Goal: Entertainment & Leisure: Browse casually

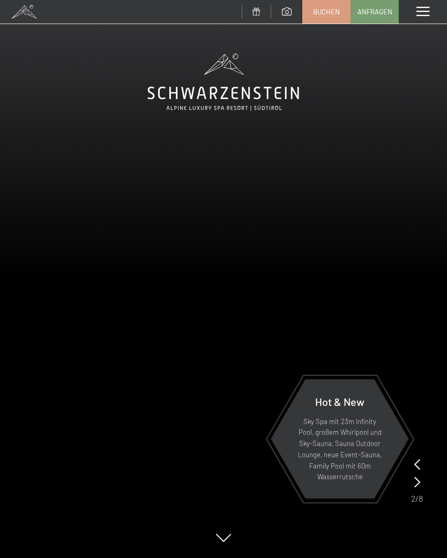
click at [418, 12] on span at bounding box center [422, 12] width 13 height 10
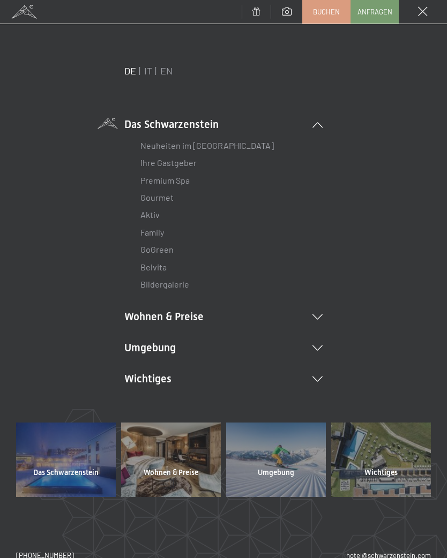
click at [317, 350] on li "Umgebung Das Ahrntal Ski & Winter Skifahren Skischule Wandern & [PERSON_NAME] W…" at bounding box center [223, 347] width 198 height 15
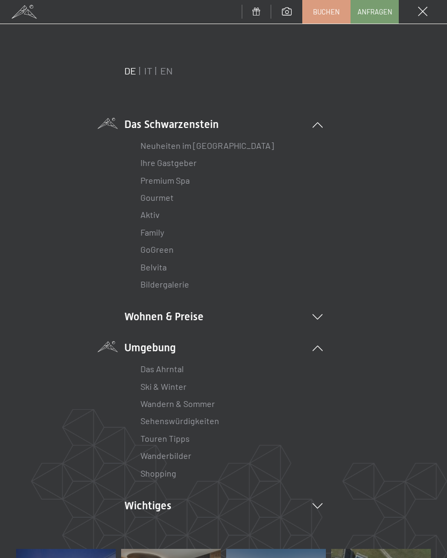
click at [183, 456] on link "Wanderbilder" at bounding box center [165, 456] width 51 height 10
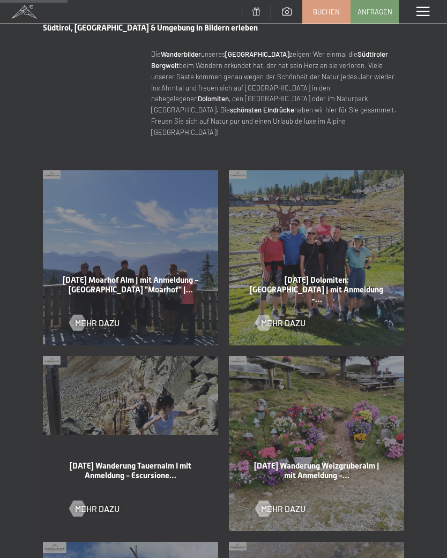
scroll to position [402, 0]
click at [76, 314] on div at bounding box center [77, 322] width 9 height 16
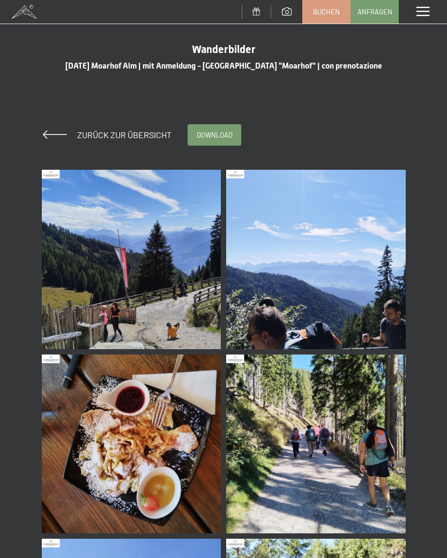
click at [173, 275] on img at bounding box center [131, 259] width 179 height 179
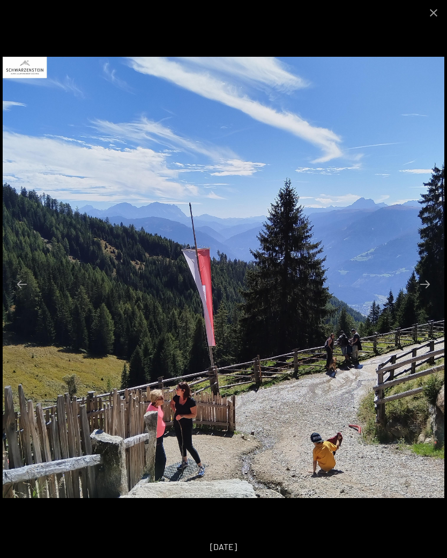
click at [417, 288] on button "Next slide" at bounding box center [425, 284] width 23 height 21
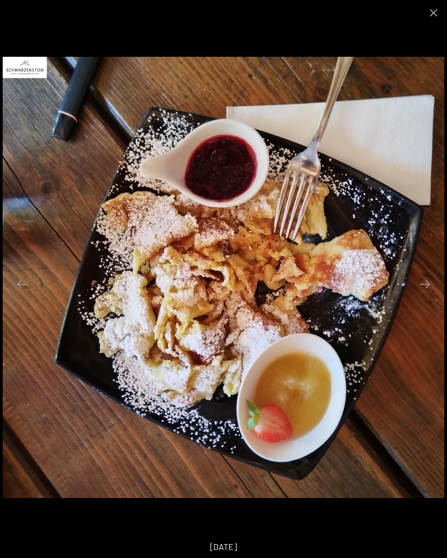
click at [421, 286] on button "Next slide" at bounding box center [425, 284] width 23 height 21
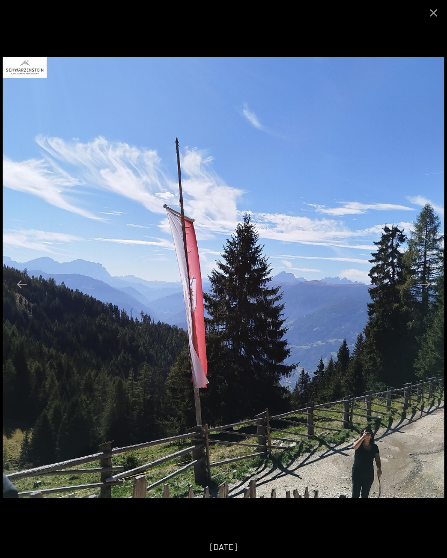
click at [428, 293] on button "Next slide" at bounding box center [425, 284] width 23 height 21
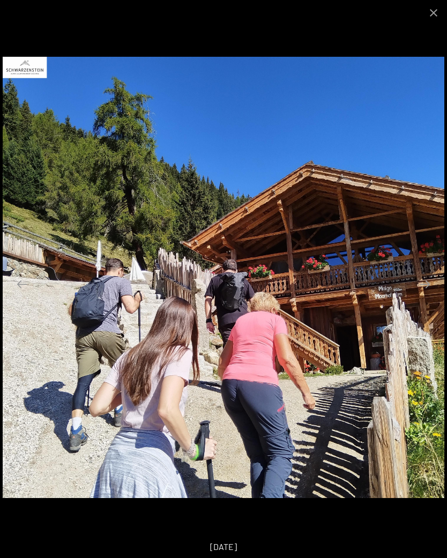
click at [431, 279] on button "Next slide" at bounding box center [425, 284] width 23 height 21
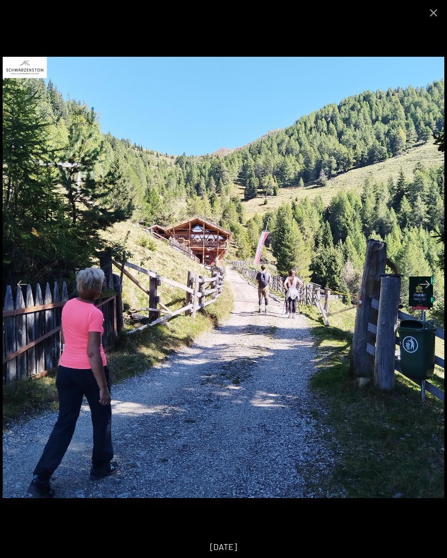
click at [431, 286] on button "Next slide" at bounding box center [425, 284] width 23 height 21
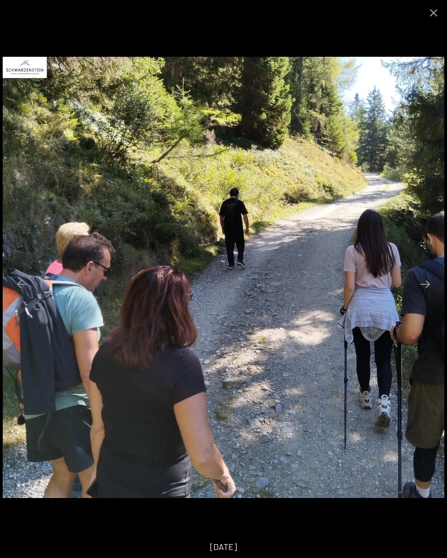
click at [427, 287] on button "Next slide" at bounding box center [425, 284] width 23 height 21
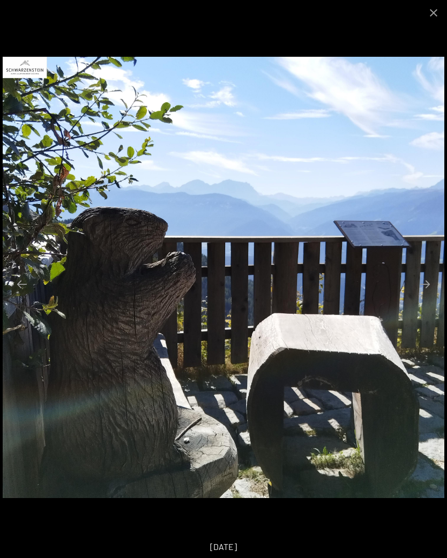
click at [423, 284] on button "Next slide" at bounding box center [425, 284] width 23 height 21
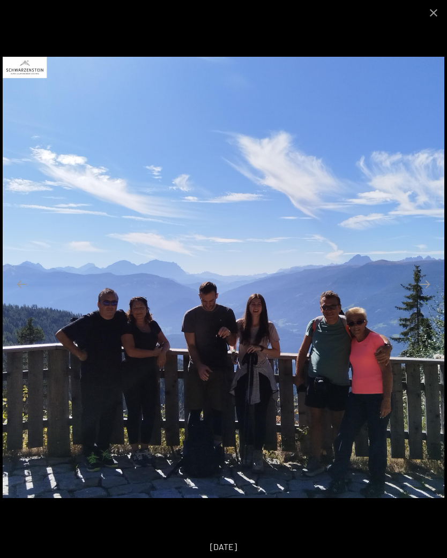
click at [426, 286] on button "Next slide" at bounding box center [425, 284] width 23 height 21
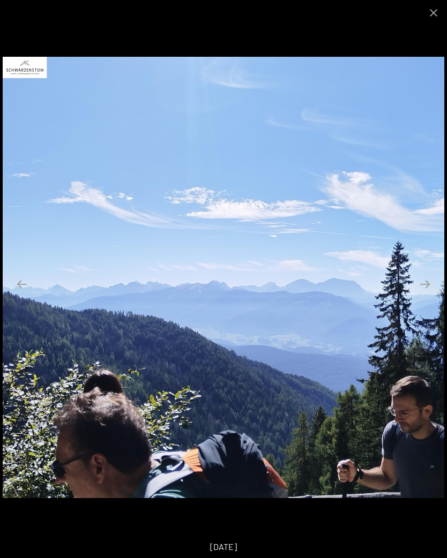
click at [424, 289] on button "Next slide" at bounding box center [425, 284] width 23 height 21
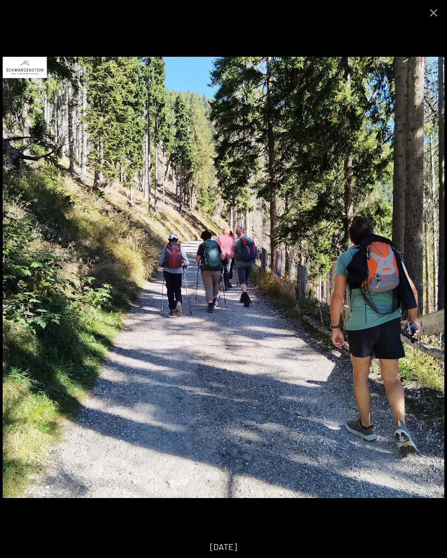
click at [421, 290] on button "Next slide" at bounding box center [425, 284] width 23 height 21
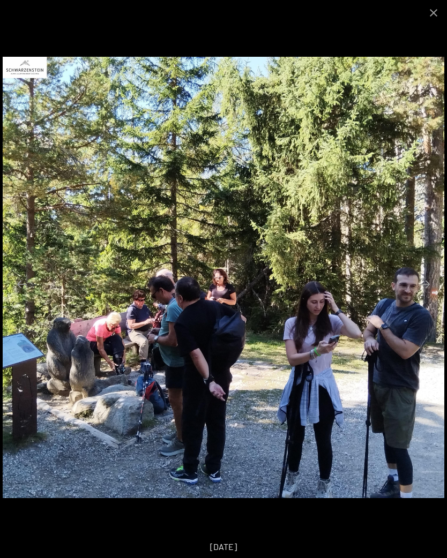
click at [424, 285] on button "Next slide" at bounding box center [425, 284] width 23 height 21
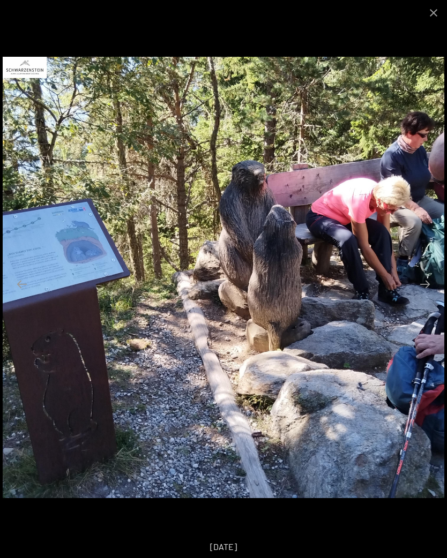
click at [422, 290] on button "Next slide" at bounding box center [425, 284] width 23 height 21
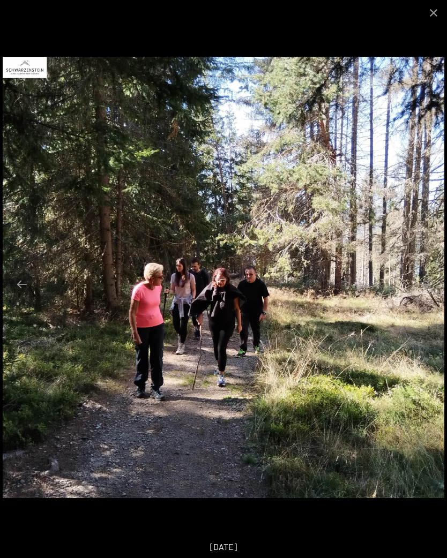
click at [429, 291] on button "Next slide" at bounding box center [425, 284] width 23 height 21
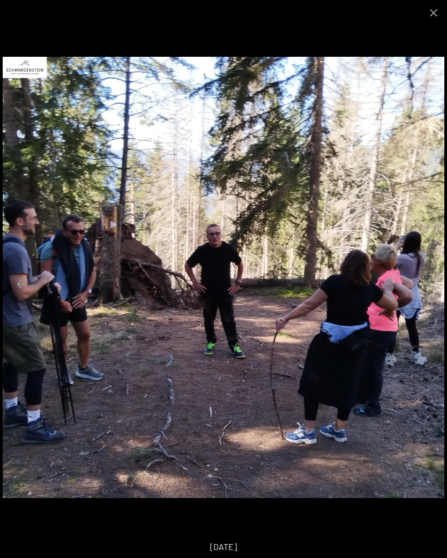
click at [427, 284] on button "Next slide" at bounding box center [425, 284] width 23 height 21
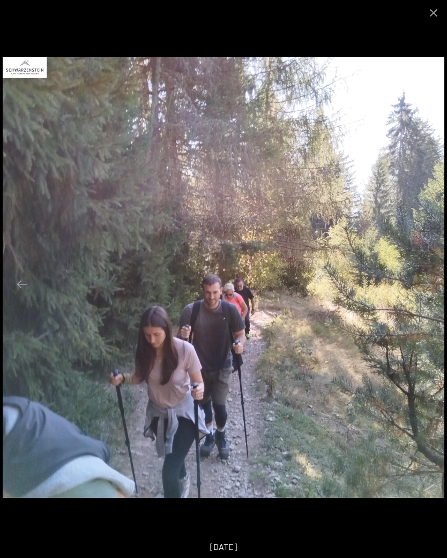
click at [421, 287] on button "Next slide" at bounding box center [425, 284] width 23 height 21
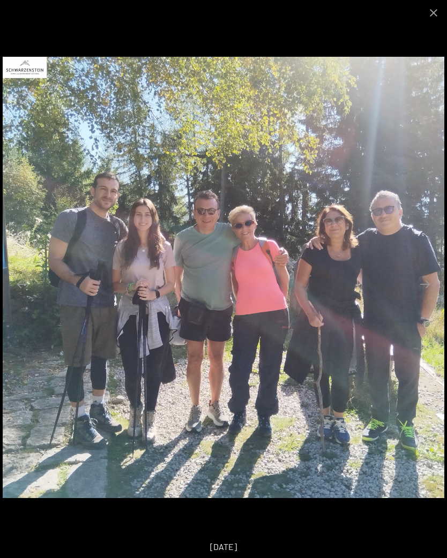
click at [423, 282] on button "Next slide" at bounding box center [425, 284] width 23 height 21
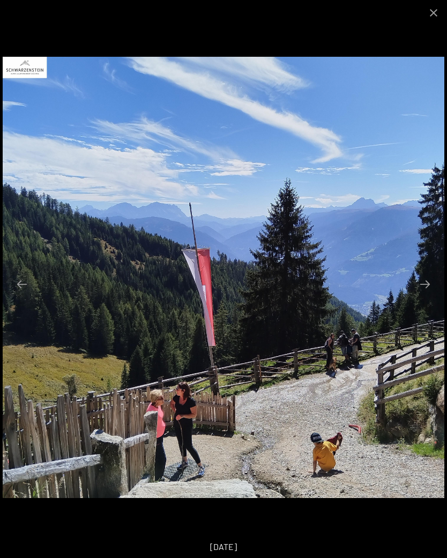
click at [423, 288] on button "Next slide" at bounding box center [425, 284] width 23 height 21
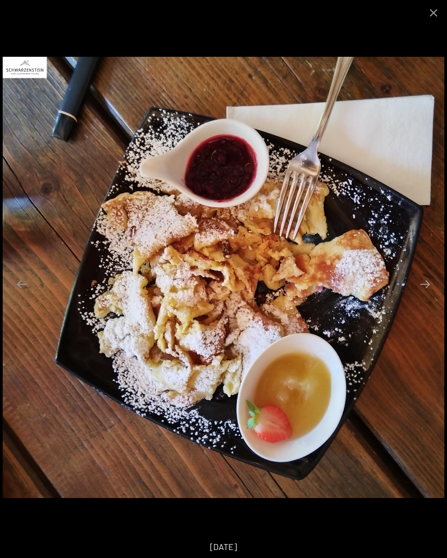
click at [433, 16] on button "Close gallery" at bounding box center [433, 12] width 27 height 25
